Goal: Contribute content: Contribute content

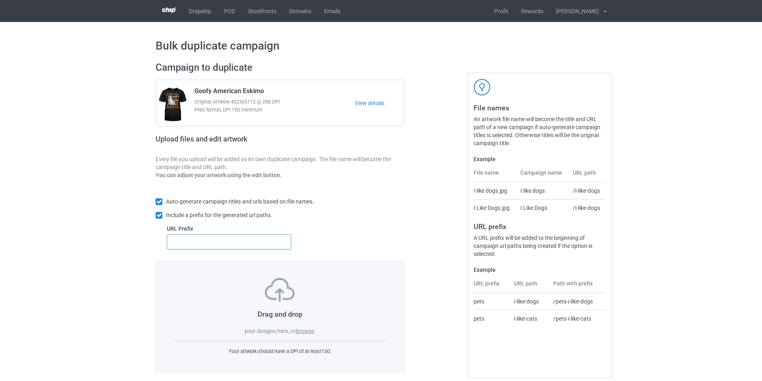
click at [254, 240] on input "text" at bounding box center [229, 241] width 124 height 15
type input "dmt-"
click at [310, 329] on label "browse" at bounding box center [304, 331] width 18 height 6
click at [0, 0] on input "browse" at bounding box center [0, 0] width 0 height 0
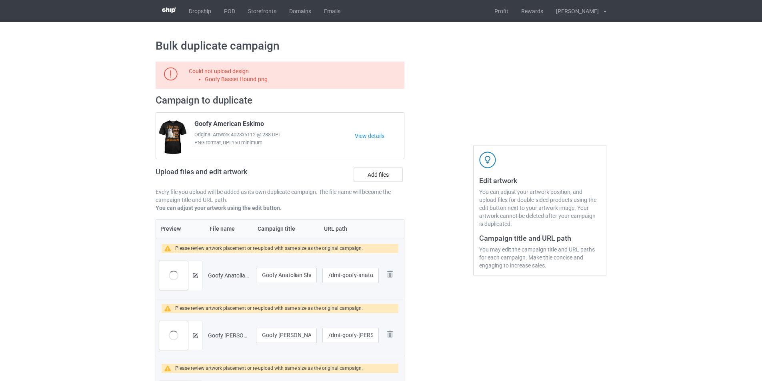
click at [252, 81] on li "Goofy Basset Hound.png" at bounding box center [303, 79] width 197 height 8
copy li "Goofy Basset Hound.png"
click at [389, 179] on label "Add files" at bounding box center [377, 175] width 49 height 14
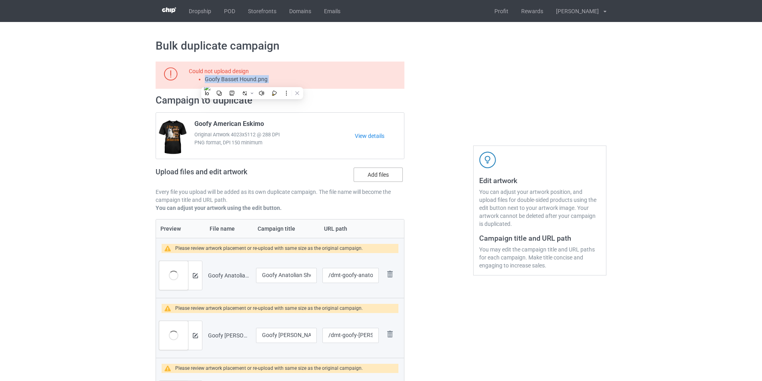
click at [0, 0] on input "Add files" at bounding box center [0, 0] width 0 height 0
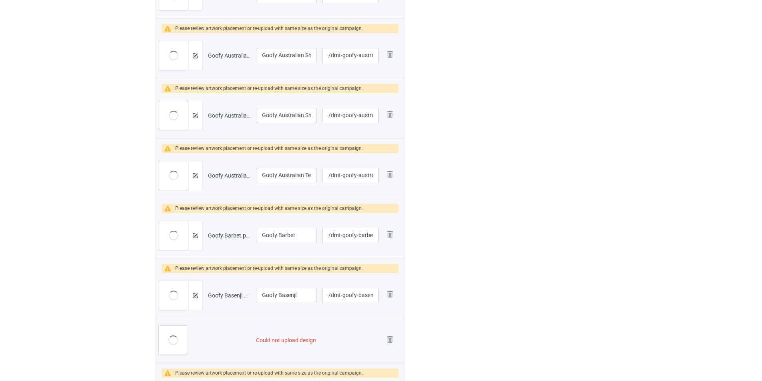
scroll to position [760, 0]
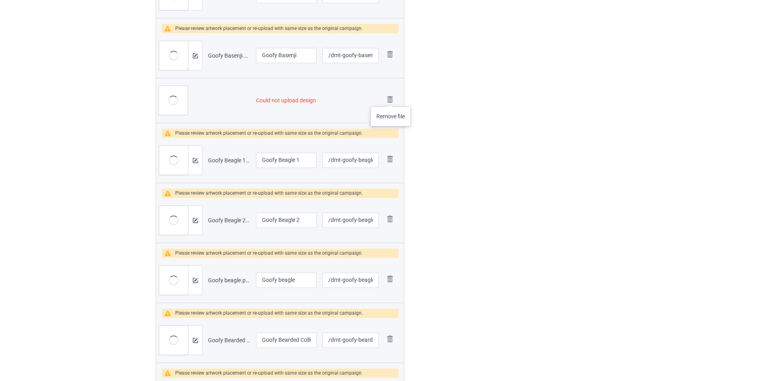
click at [0, 0] on img at bounding box center [0, 0] width 0 height 0
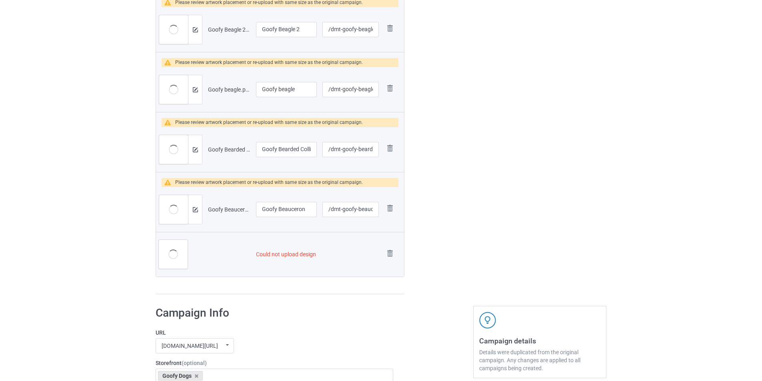
scroll to position [1039, 0]
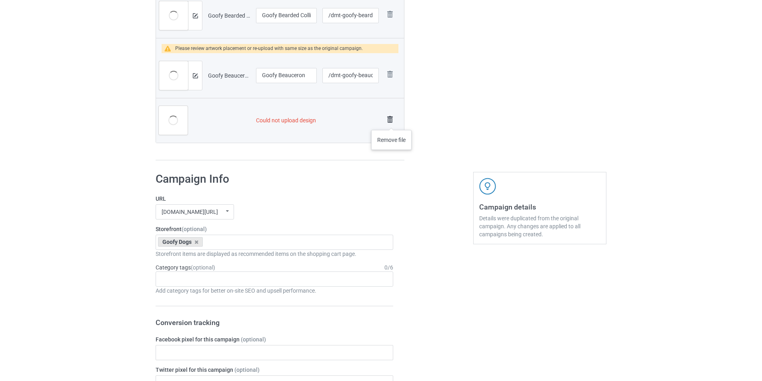
click at [391, 122] on img at bounding box center [389, 119] width 11 height 11
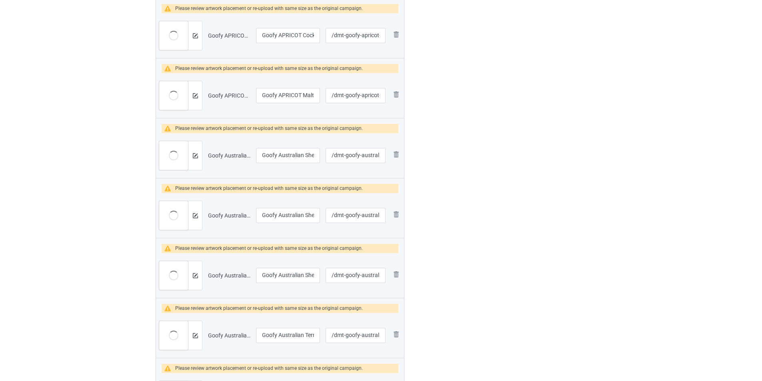
scroll to position [127, 0]
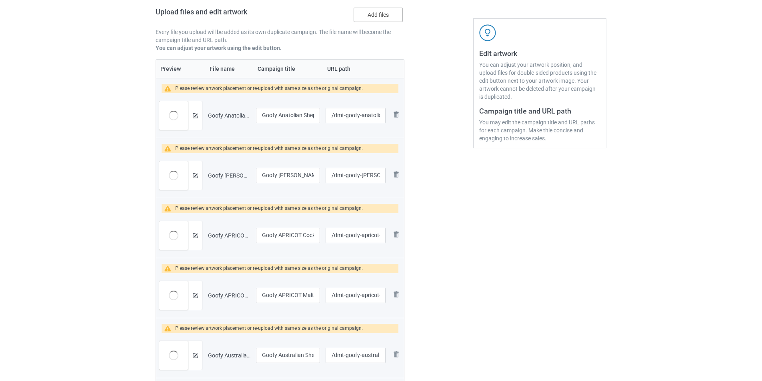
click at [389, 19] on label "Add files" at bounding box center [377, 15] width 49 height 14
click at [0, 0] on input "Add files" at bounding box center [0, 0] width 0 height 0
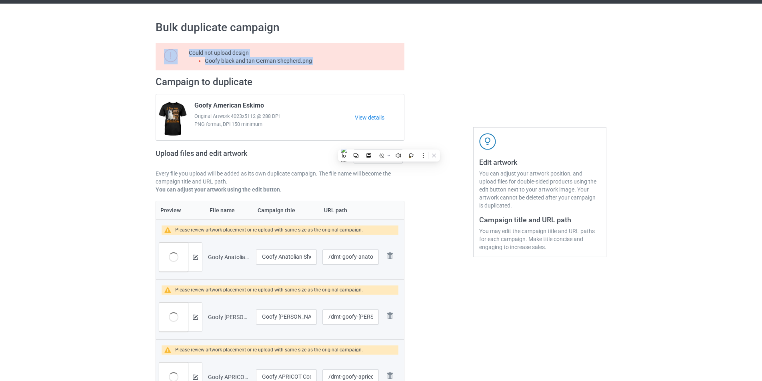
scroll to position [0, 0]
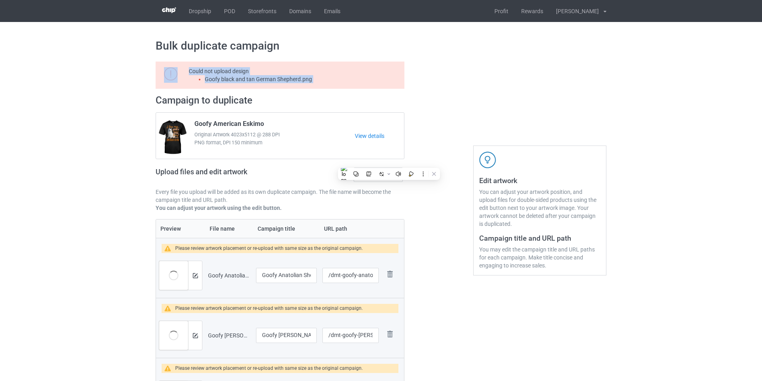
click at [297, 82] on li "Goofy black and tan German Shepherd.png" at bounding box center [303, 79] width 197 height 8
click at [386, 174] on label "Add files" at bounding box center [377, 175] width 49 height 14
click at [0, 0] on input "Add files" at bounding box center [0, 0] width 0 height 0
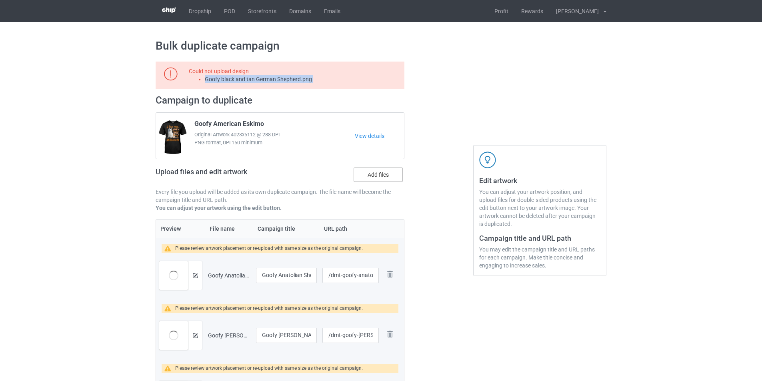
click at [391, 175] on label "Add files" at bounding box center [377, 175] width 49 height 14
click at [0, 0] on input "Add files" at bounding box center [0, 0] width 0 height 0
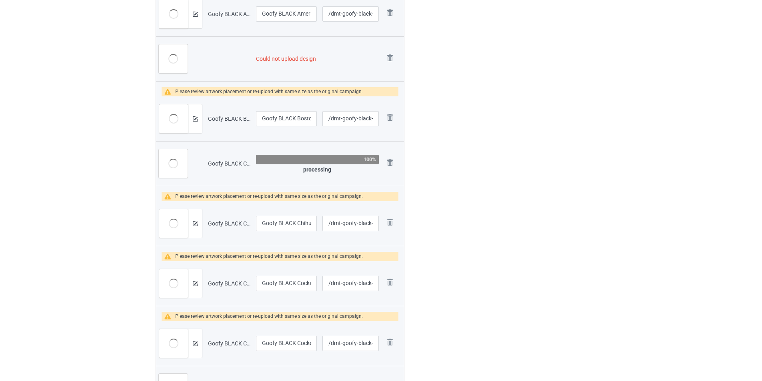
scroll to position [1709, 0]
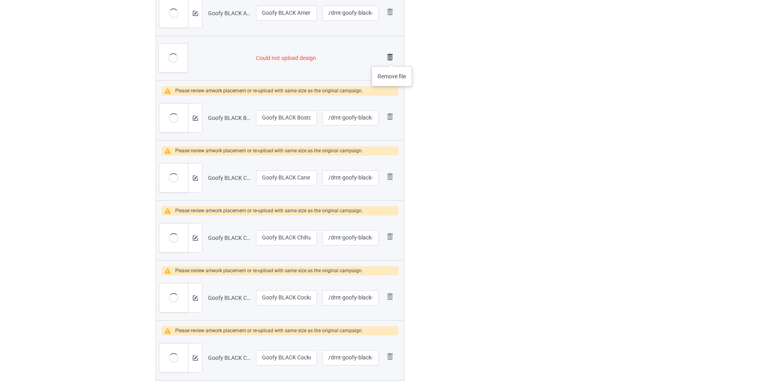
click at [391, 58] on img at bounding box center [389, 57] width 11 height 11
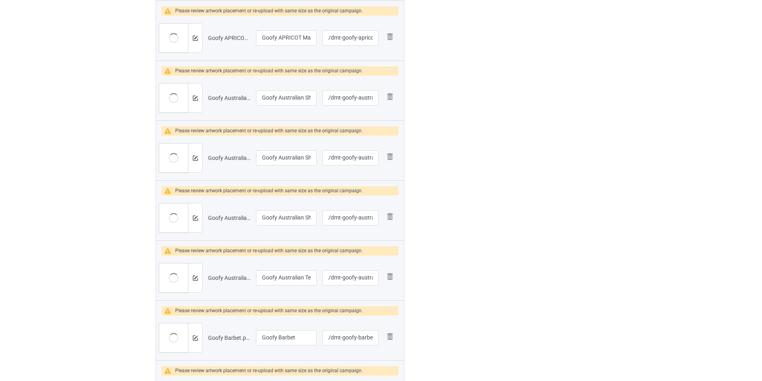
scroll to position [0, 0]
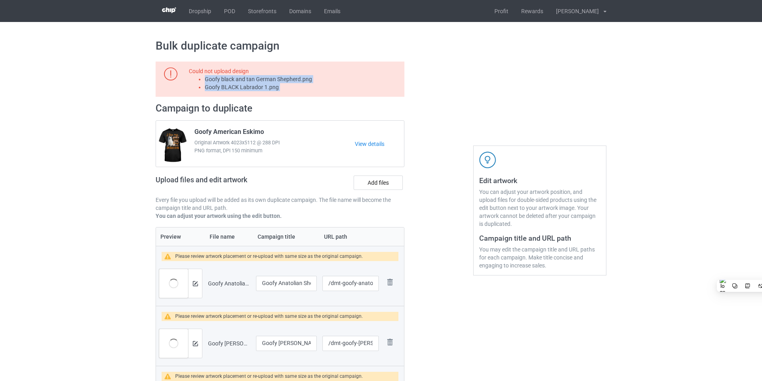
click at [283, 83] on li "Goofy black and tan German Shepherd.png" at bounding box center [303, 79] width 197 height 8
click at [259, 90] on li "Goofy BLACK Labrador 1.png" at bounding box center [303, 87] width 197 height 8
copy li "Goofy BLACK Labrador 1.png"
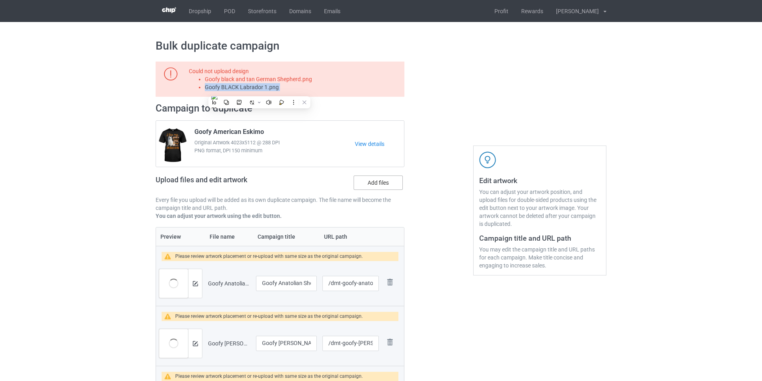
click at [385, 186] on label "Add files" at bounding box center [377, 183] width 49 height 14
click at [0, 0] on input "Add files" at bounding box center [0, 0] width 0 height 0
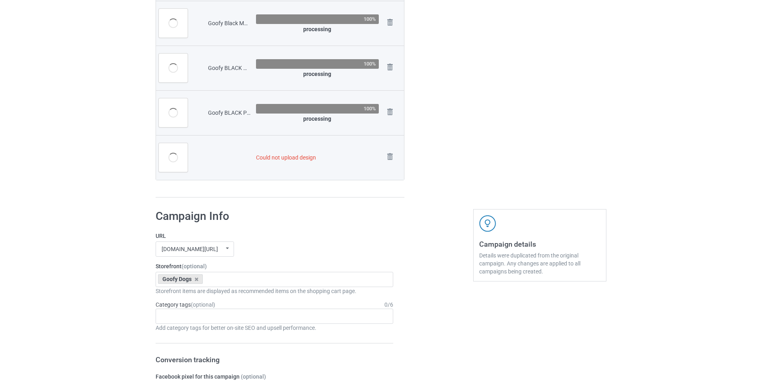
scroll to position [2886, 0]
